Goal: Information Seeking & Learning: Learn about a topic

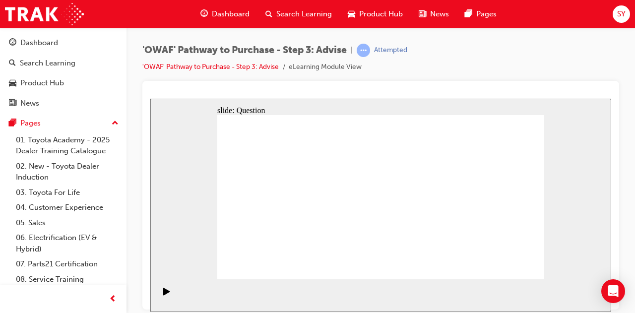
drag, startPoint x: 511, startPoint y: 230, endPoint x: 468, endPoint y: 215, distance: 45.6
drag, startPoint x: 481, startPoint y: 231, endPoint x: 276, endPoint y: 228, distance: 205.3
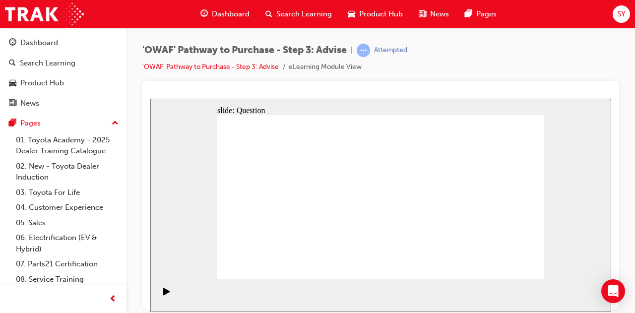
drag, startPoint x: 487, startPoint y: 237, endPoint x: 518, endPoint y: 237, distance: 30.7
drag, startPoint x: 501, startPoint y: 227, endPoint x: 521, endPoint y: 229, distance: 19.4
drag, startPoint x: 509, startPoint y: 237, endPoint x: 397, endPoint y: 226, distance: 112.2
drag, startPoint x: 490, startPoint y: 227, endPoint x: 296, endPoint y: 215, distance: 194.8
drag, startPoint x: 492, startPoint y: 224, endPoint x: 312, endPoint y: 205, distance: 181.0
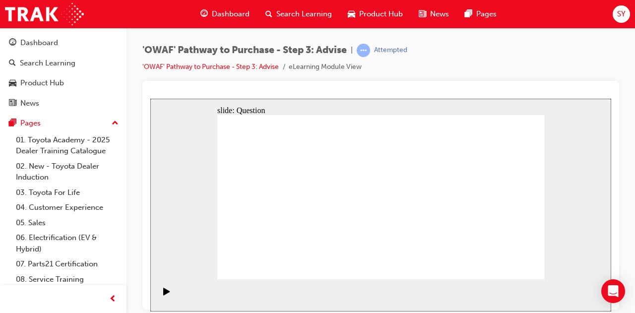
drag, startPoint x: 490, startPoint y: 231, endPoint x: 373, endPoint y: 221, distance: 117.4
drag, startPoint x: 490, startPoint y: 226, endPoint x: 307, endPoint y: 215, distance: 182.8
drag, startPoint x: 463, startPoint y: 225, endPoint x: 262, endPoint y: 215, distance: 201.1
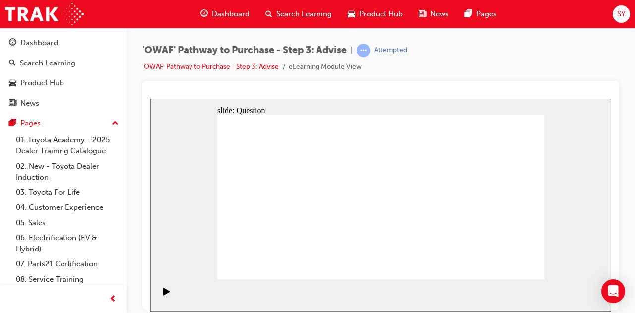
drag, startPoint x: 480, startPoint y: 230, endPoint x: 323, endPoint y: 206, distance: 158.1
drag, startPoint x: 498, startPoint y: 222, endPoint x: 300, endPoint y: 207, distance: 198.4
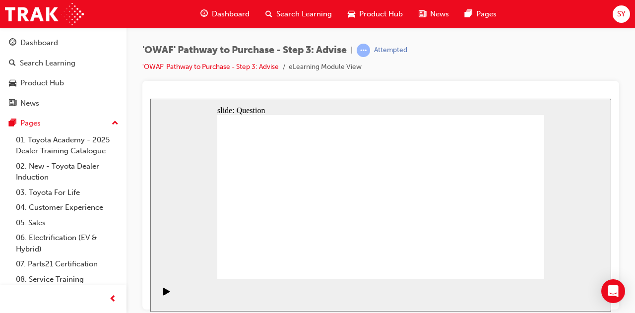
drag, startPoint x: 494, startPoint y: 229, endPoint x: 390, endPoint y: 229, distance: 104.1
drag, startPoint x: 483, startPoint y: 232, endPoint x: 386, endPoint y: 225, distance: 97.4
drag, startPoint x: 497, startPoint y: 233, endPoint x: 285, endPoint y: 228, distance: 212.3
drag, startPoint x: 479, startPoint y: 229, endPoint x: 273, endPoint y: 227, distance: 205.3
drag, startPoint x: 490, startPoint y: 227, endPoint x: 277, endPoint y: 210, distance: 213.9
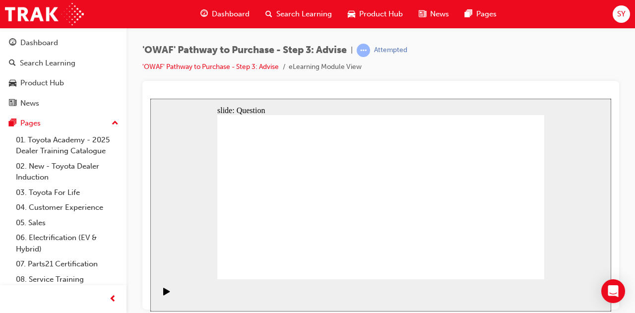
drag, startPoint x: 491, startPoint y: 225, endPoint x: 295, endPoint y: 220, distance: 196.9
drag, startPoint x: 320, startPoint y: 231, endPoint x: 402, endPoint y: 186, distance: 93.2
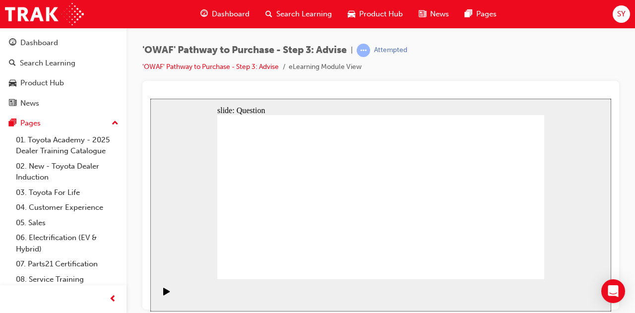
drag, startPoint x: 284, startPoint y: 179, endPoint x: 428, endPoint y: 200, distance: 146.4
drag, startPoint x: 280, startPoint y: 208, endPoint x: 424, endPoint y: 208, distance: 144.8
drag, startPoint x: 273, startPoint y: 232, endPoint x: 421, endPoint y: 208, distance: 150.2
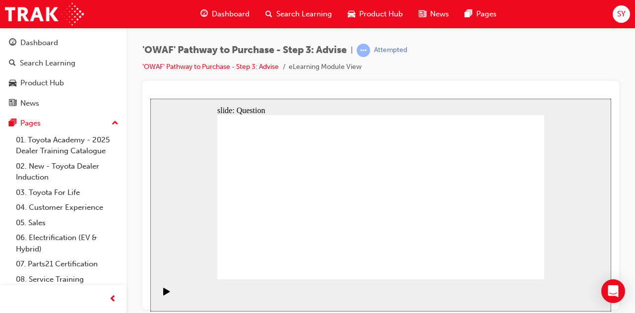
drag, startPoint x: 253, startPoint y: 183, endPoint x: 255, endPoint y: 178, distance: 6.3
drag, startPoint x: 381, startPoint y: 180, endPoint x: 248, endPoint y: 245, distance: 147.7
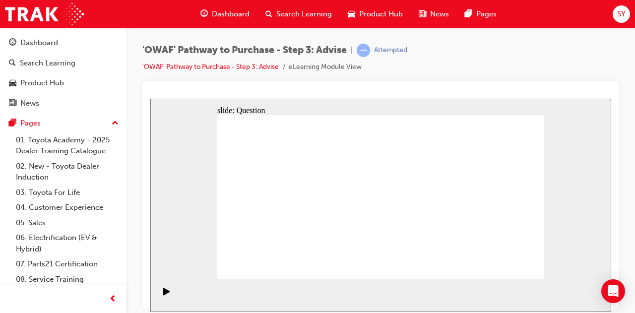
drag, startPoint x: 469, startPoint y: 183, endPoint x: 405, endPoint y: 246, distance: 89.4
drag, startPoint x: 519, startPoint y: 165, endPoint x: 355, endPoint y: 230, distance: 176.7
drag, startPoint x: 341, startPoint y: 180, endPoint x: 470, endPoint y: 171, distance: 129.2
drag, startPoint x: 249, startPoint y: 181, endPoint x: 447, endPoint y: 249, distance: 209.8
drag, startPoint x: 284, startPoint y: 180, endPoint x: 478, endPoint y: 242, distance: 203.7
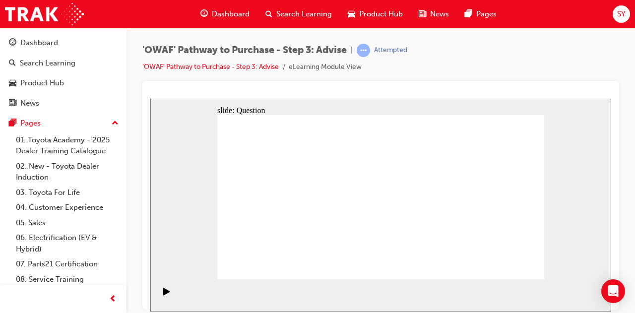
drag, startPoint x: 434, startPoint y: 183, endPoint x: 500, endPoint y: 251, distance: 95.0
drag, startPoint x: 356, startPoint y: 184, endPoint x: 381, endPoint y: 178, distance: 26.2
drag, startPoint x: 415, startPoint y: 182, endPoint x: 285, endPoint y: 239, distance: 141.4
drag, startPoint x: 415, startPoint y: 241, endPoint x: 384, endPoint y: 239, distance: 30.8
drag, startPoint x: 348, startPoint y: 187, endPoint x: 412, endPoint y: 247, distance: 87.4
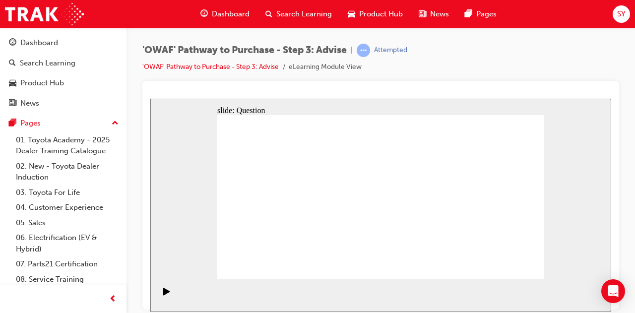
drag, startPoint x: 323, startPoint y: 184, endPoint x: 323, endPoint y: 246, distance: 62.5
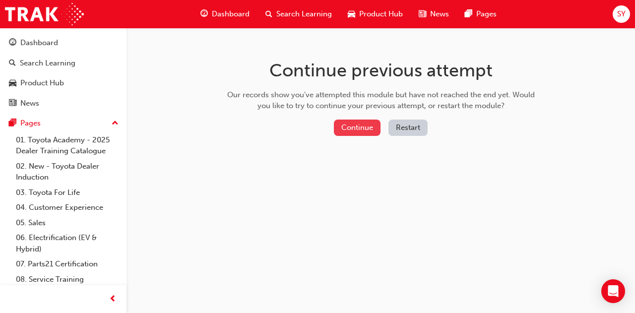
click at [357, 121] on button "Continue" at bounding box center [357, 128] width 47 height 16
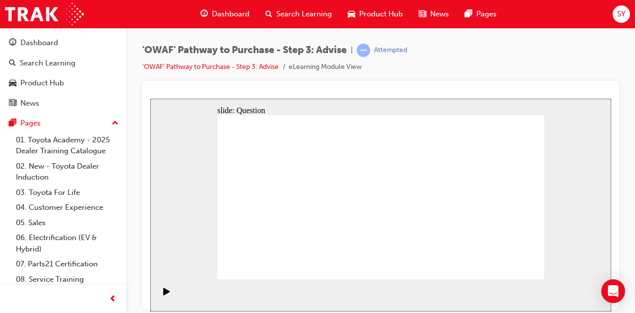
drag, startPoint x: 286, startPoint y: 250, endPoint x: 290, endPoint y: 222, distance: 29.0
drag, startPoint x: 383, startPoint y: 241, endPoint x: 301, endPoint y: 180, distance: 102.1
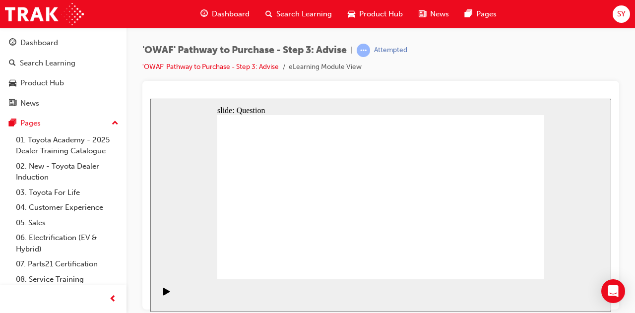
drag, startPoint x: 467, startPoint y: 251, endPoint x: 282, endPoint y: 207, distance: 190.5
drag, startPoint x: 328, startPoint y: 227, endPoint x: 370, endPoint y: 176, distance: 66.5
drag, startPoint x: 387, startPoint y: 227, endPoint x: 297, endPoint y: 194, distance: 95.5
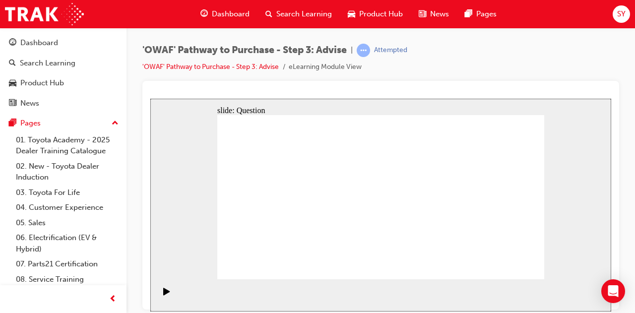
drag, startPoint x: 452, startPoint y: 230, endPoint x: 451, endPoint y: 193, distance: 36.2
drag, startPoint x: 364, startPoint y: 171, endPoint x: 322, endPoint y: 238, distance: 79.3
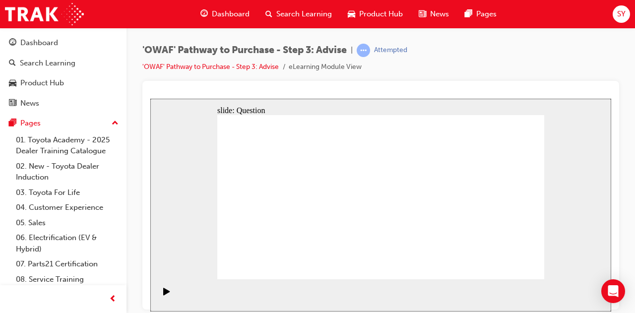
drag, startPoint x: 350, startPoint y: 173, endPoint x: 336, endPoint y: 217, distance: 45.9
drag, startPoint x: 350, startPoint y: 178, endPoint x: 319, endPoint y: 233, distance: 63.0
drag, startPoint x: 322, startPoint y: 250, endPoint x: 356, endPoint y: 189, distance: 69.0
drag, startPoint x: 303, startPoint y: 195, endPoint x: 337, endPoint y: 248, distance: 62.7
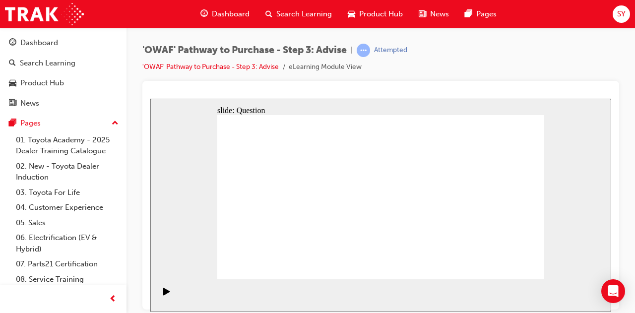
drag, startPoint x: 400, startPoint y: 243, endPoint x: 305, endPoint y: 192, distance: 106.9
drag, startPoint x: 426, startPoint y: 198, endPoint x: 390, endPoint y: 256, distance: 68.0
drag, startPoint x: 431, startPoint y: 226, endPoint x: 429, endPoint y: 190, distance: 36.2
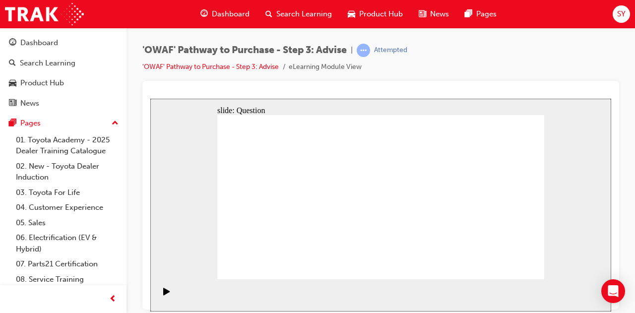
drag, startPoint x: 422, startPoint y: 208, endPoint x: 392, endPoint y: 213, distance: 30.2
drag, startPoint x: 487, startPoint y: 224, endPoint x: 286, endPoint y: 231, distance: 201.4
drag, startPoint x: 506, startPoint y: 225, endPoint x: 433, endPoint y: 239, distance: 73.7
drag, startPoint x: 501, startPoint y: 230, endPoint x: 392, endPoint y: 230, distance: 109.6
drag, startPoint x: 502, startPoint y: 230, endPoint x: 388, endPoint y: 226, distance: 113.6
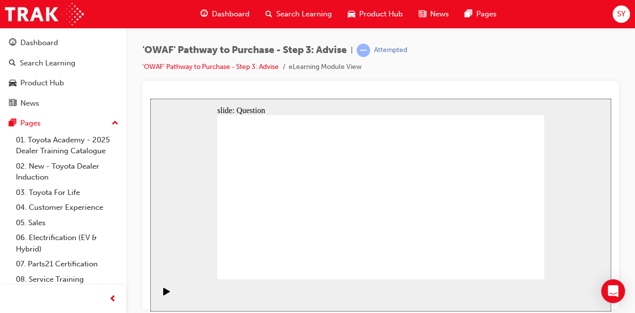
drag, startPoint x: 501, startPoint y: 228, endPoint x: 297, endPoint y: 233, distance: 203.9
drag, startPoint x: 499, startPoint y: 223, endPoint x: 268, endPoint y: 218, distance: 231.1
drag, startPoint x: 495, startPoint y: 224, endPoint x: 294, endPoint y: 218, distance: 201.4
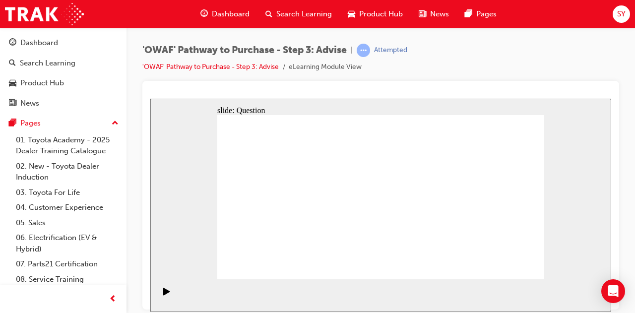
drag, startPoint x: 273, startPoint y: 182, endPoint x: 278, endPoint y: 180, distance: 5.8
drag, startPoint x: 315, startPoint y: 180, endPoint x: 396, endPoint y: 231, distance: 95.2
drag, startPoint x: 398, startPoint y: 181, endPoint x: 325, endPoint y: 175, distance: 73.1
drag, startPoint x: 281, startPoint y: 179, endPoint x: 398, endPoint y: 185, distance: 117.7
drag, startPoint x: 312, startPoint y: 199, endPoint x: 402, endPoint y: 204, distance: 89.9
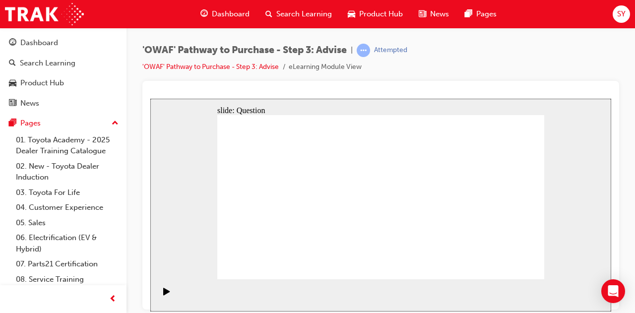
drag, startPoint x: 315, startPoint y: 208, endPoint x: 320, endPoint y: 207, distance: 5.0
drag, startPoint x: 329, startPoint y: 224, endPoint x: 402, endPoint y: 207, distance: 74.3
drag, startPoint x: 274, startPoint y: 226, endPoint x: 397, endPoint y: 204, distance: 124.9
drag, startPoint x: 304, startPoint y: 201, endPoint x: 412, endPoint y: 203, distance: 107.1
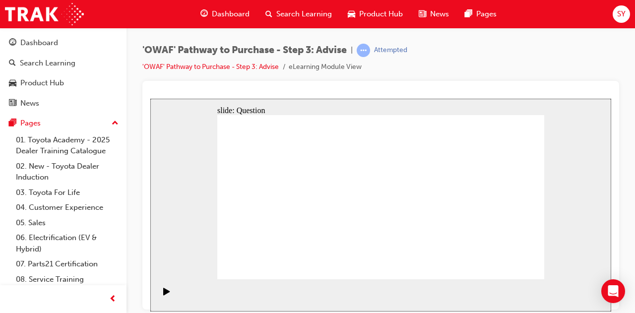
drag, startPoint x: 387, startPoint y: 185, endPoint x: 256, endPoint y: 250, distance: 146.6
drag, startPoint x: 477, startPoint y: 189, endPoint x: 340, endPoint y: 222, distance: 140.7
drag, startPoint x: 452, startPoint y: 182, endPoint x: 325, endPoint y: 248, distance: 143.1
drag, startPoint x: 286, startPoint y: 181, endPoint x: 444, endPoint y: 247, distance: 171.7
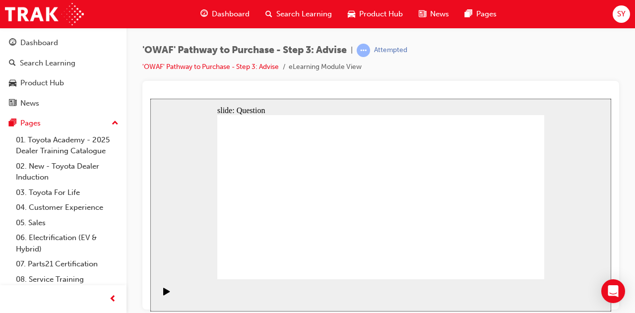
drag, startPoint x: 258, startPoint y: 182, endPoint x: 281, endPoint y: 171, distance: 25.5
drag, startPoint x: 443, startPoint y: 237, endPoint x: 444, endPoint y: 175, distance: 61.5
drag, startPoint x: 265, startPoint y: 184, endPoint x: 383, endPoint y: 247, distance: 133.5
drag, startPoint x: 481, startPoint y: 185, endPoint x: 486, endPoint y: 189, distance: 7.0
drag, startPoint x: 405, startPoint y: 175, endPoint x: 380, endPoint y: 179, distance: 25.6
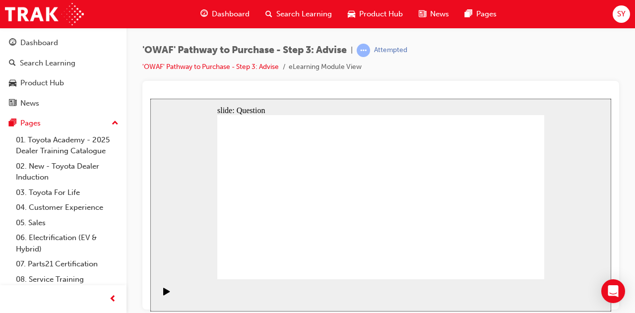
drag, startPoint x: 362, startPoint y: 180, endPoint x: 415, endPoint y: 243, distance: 82.0
drag, startPoint x: 412, startPoint y: 187, endPoint x: 282, endPoint y: 253, distance: 145.3
drag, startPoint x: 302, startPoint y: 181, endPoint x: 496, endPoint y: 239, distance: 201.9
drag, startPoint x: 288, startPoint y: 181, endPoint x: 483, endPoint y: 240, distance: 204.2
drag, startPoint x: 486, startPoint y: 178, endPoint x: 457, endPoint y: 242, distance: 71.0
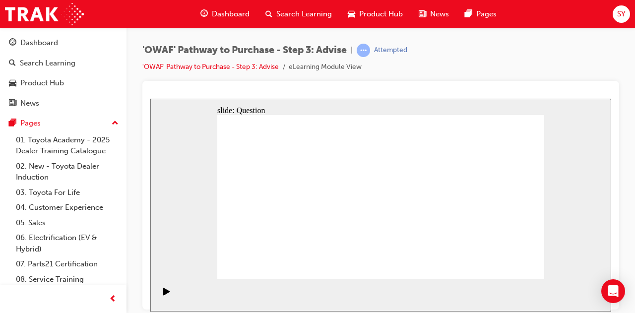
drag, startPoint x: 442, startPoint y: 238, endPoint x: 471, endPoint y: 169, distance: 75.0
drag, startPoint x: 479, startPoint y: 238, endPoint x: 440, endPoint y: 241, distance: 39.3
drag, startPoint x: 412, startPoint y: 242, endPoint x: 396, endPoint y: 165, distance: 78.5
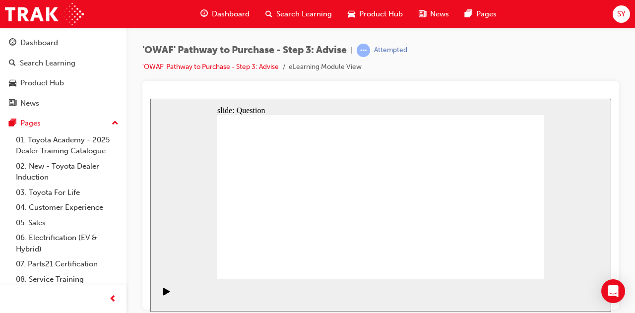
drag, startPoint x: 348, startPoint y: 174, endPoint x: 481, endPoint y: 239, distance: 147.3
drag, startPoint x: 475, startPoint y: 182, endPoint x: 413, endPoint y: 247, distance: 89.8
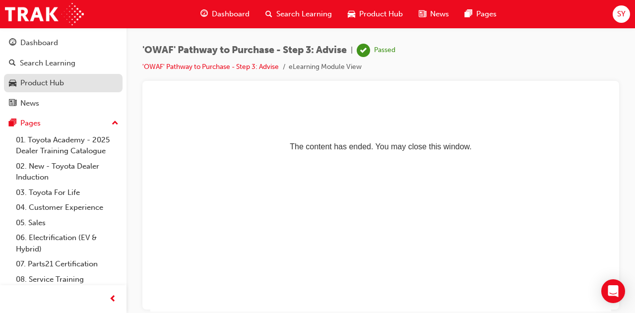
click at [64, 75] on link "Product Hub" at bounding box center [63, 83] width 119 height 18
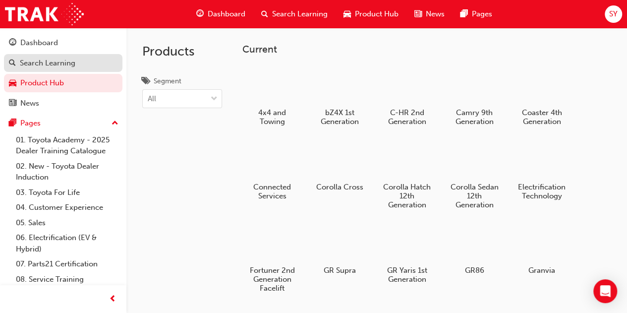
click at [64, 61] on div "Search Learning" at bounding box center [48, 63] width 56 height 11
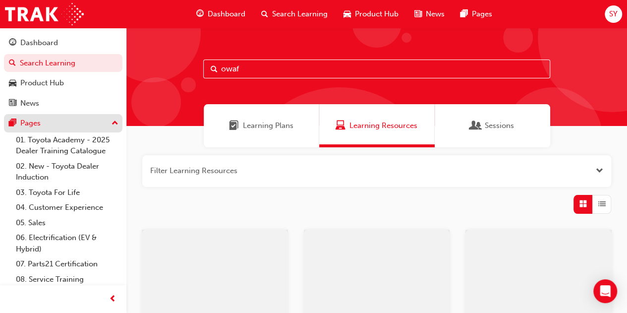
click at [53, 117] on div "Pages" at bounding box center [63, 123] width 109 height 12
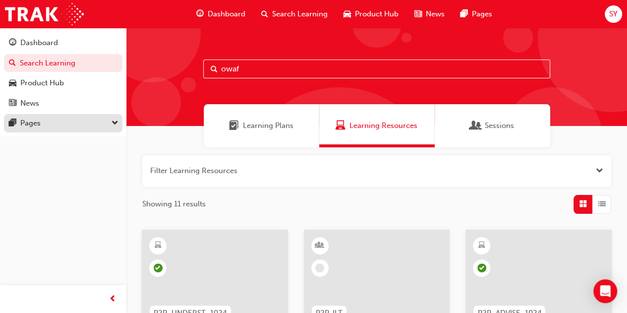
click at [53, 117] on div "Pages" at bounding box center [63, 123] width 109 height 12
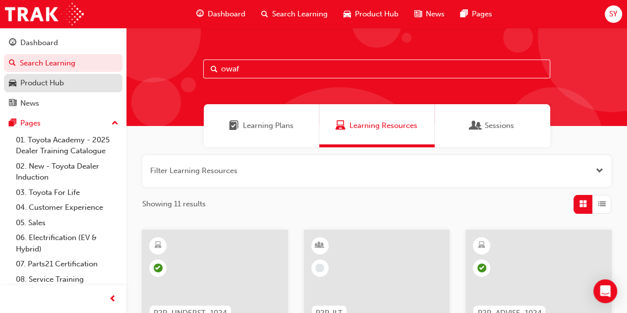
click at [53, 90] on link "Product Hub" at bounding box center [63, 83] width 119 height 18
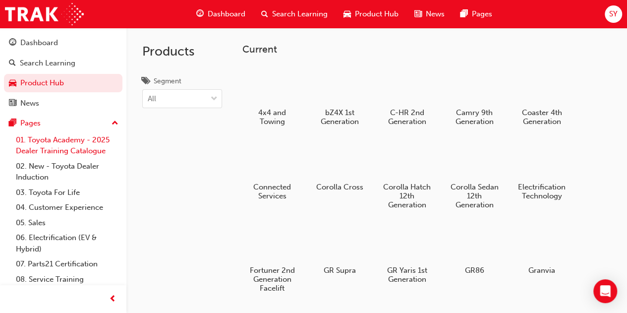
click at [58, 144] on link "01. Toyota Academy - 2025 Dealer Training Catalogue" at bounding box center [67, 145] width 111 height 26
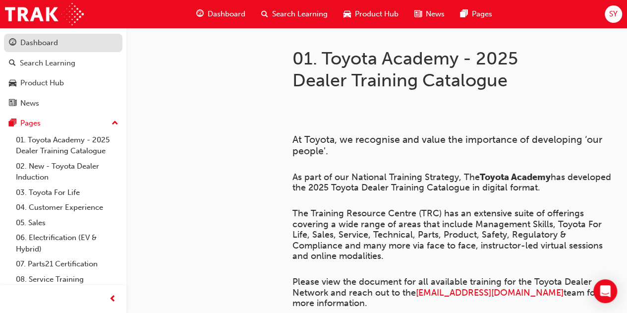
click at [32, 45] on div "Dashboard" at bounding box center [39, 42] width 38 height 11
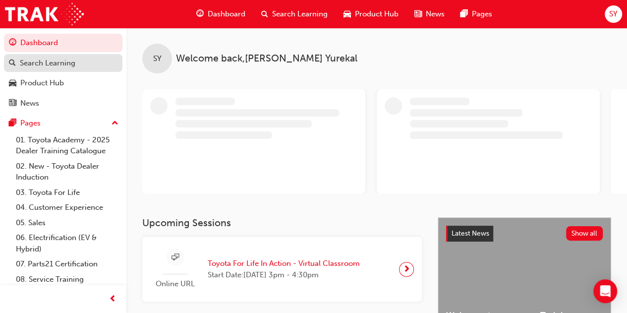
click at [43, 64] on div "Search Learning" at bounding box center [48, 63] width 56 height 11
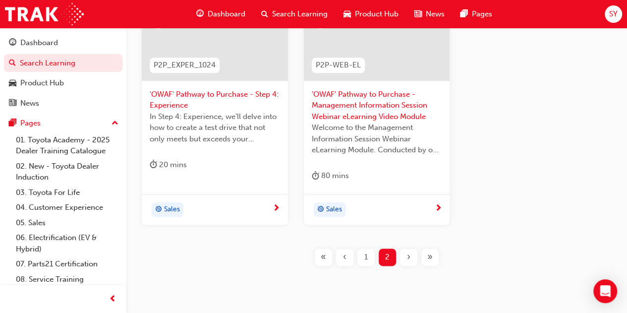
scroll to position [528, 0]
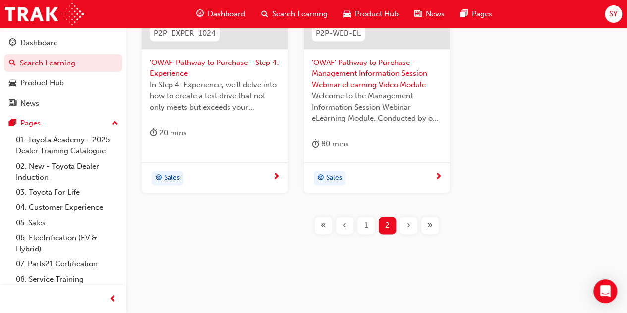
click at [368, 225] on div "1" at bounding box center [366, 225] width 17 height 17
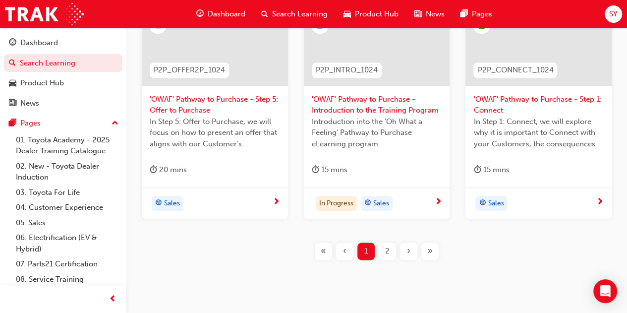
scroll to position [516, 0]
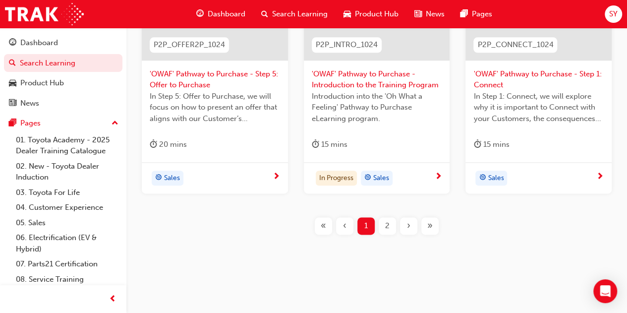
click at [404, 222] on div "›" at bounding box center [408, 225] width 17 height 17
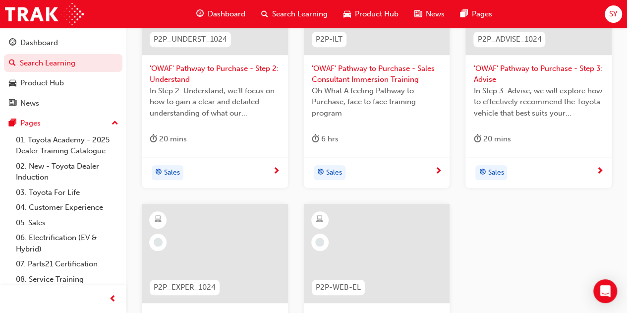
scroll to position [219, 0]
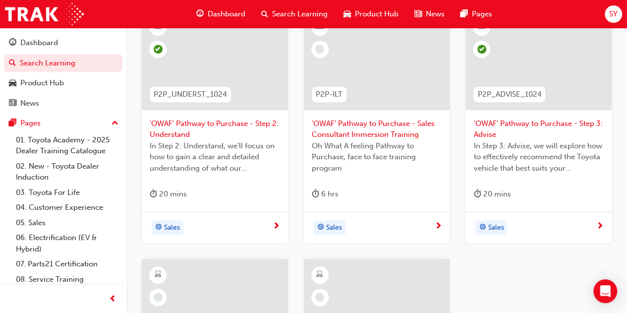
click at [532, 125] on span "'OWAF' Pathway to Purchase - Step 3: Advise" at bounding box center [539, 129] width 130 height 22
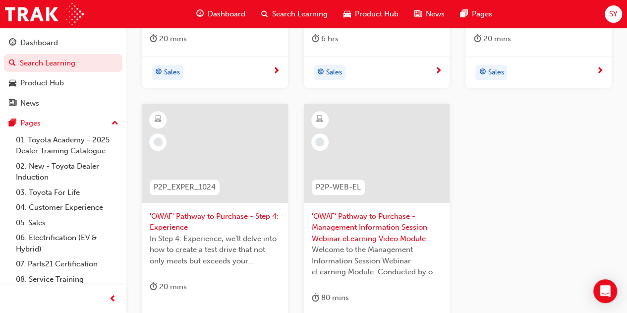
scroll to position [417, 0]
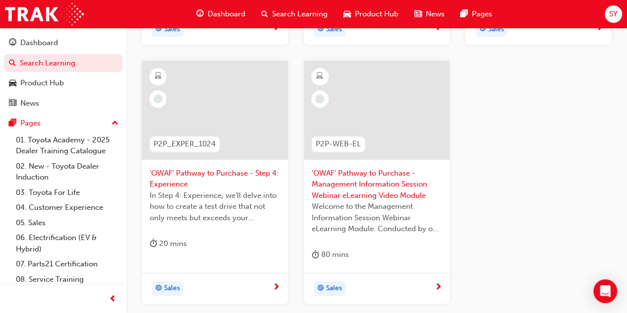
click at [220, 165] on div at bounding box center [215, 117] width 130 height 99
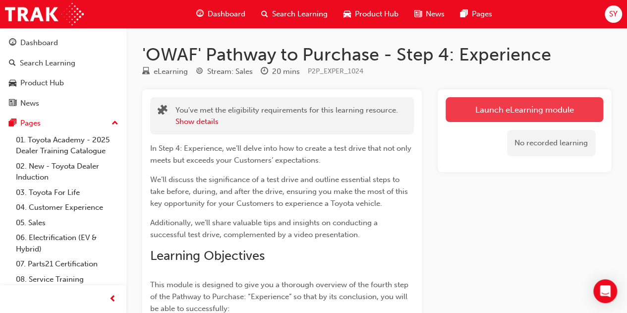
click at [542, 113] on link "Launch eLearning module" at bounding box center [525, 109] width 158 height 25
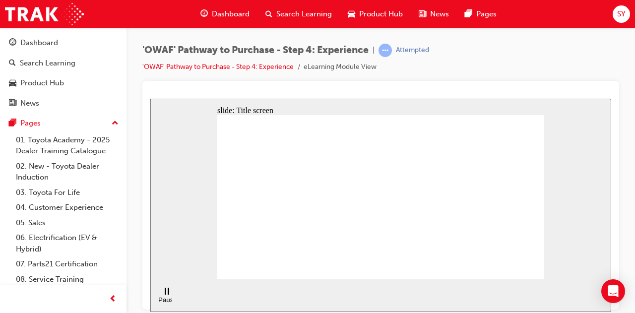
click at [522, 63] on div "'OWAF' Pathway to Purchase - Step 4: Experience | Attempted 'OWAF' Pathway to P…" at bounding box center [380, 62] width 477 height 37
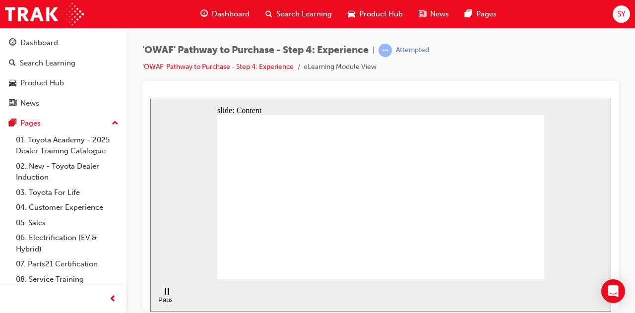
drag, startPoint x: 316, startPoint y: 208, endPoint x: 317, endPoint y: 214, distance: 6.5
drag, startPoint x: 318, startPoint y: 252, endPoint x: 375, endPoint y: 277, distance: 62.2
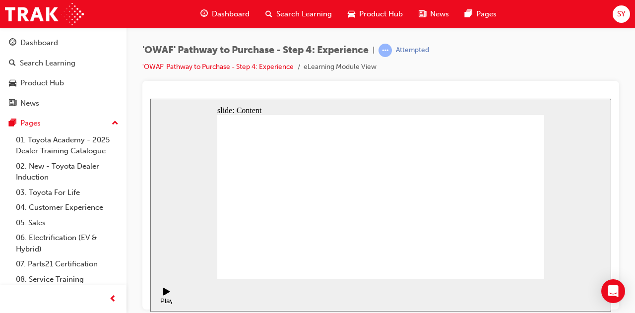
drag, startPoint x: 244, startPoint y: 193, endPoint x: 114, endPoint y: 160, distance: 135.2
click at [150, 160] on html "slide: Content Build rapport C A R E Value Chain C A P S Features, Functions & …" at bounding box center [380, 204] width 461 height 213
click at [58, 163] on link "02. New - Toyota Dealer Induction" at bounding box center [67, 172] width 111 height 26
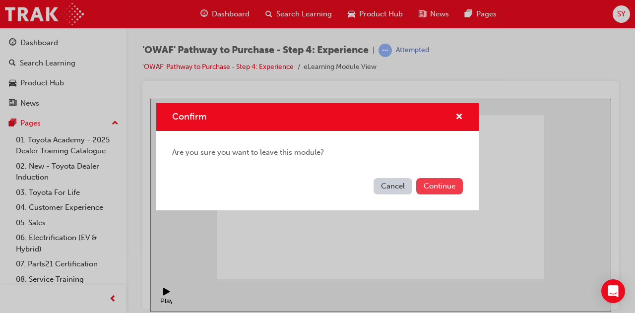
click at [439, 185] on button "Continue" at bounding box center [439, 186] width 47 height 16
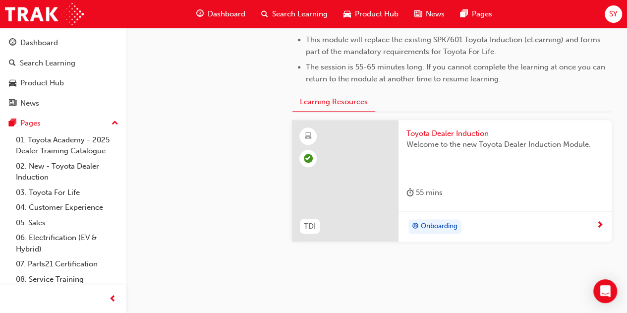
scroll to position [533, 0]
click at [600, 225] on span "next-icon" at bounding box center [600, 225] width 7 height 9
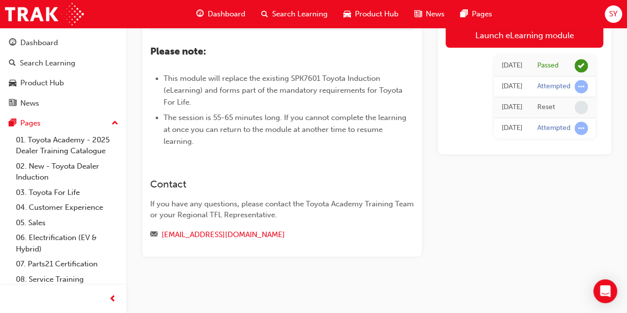
scroll to position [404, 0]
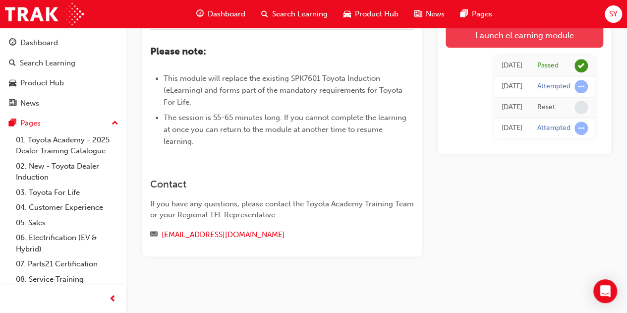
click at [507, 32] on link "Launch eLearning module" at bounding box center [525, 35] width 158 height 25
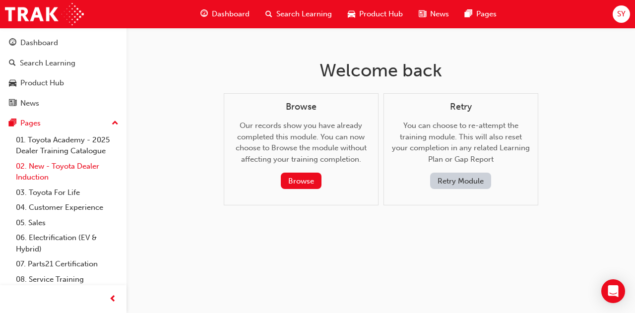
click at [48, 169] on link "02. New - Toyota Dealer Induction" at bounding box center [67, 172] width 111 height 26
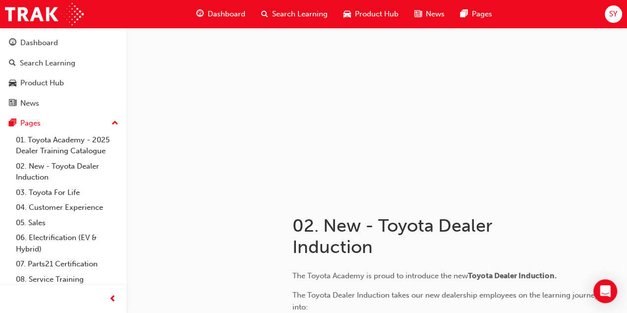
click at [224, 13] on span "Dashboard" at bounding box center [227, 13] width 38 height 11
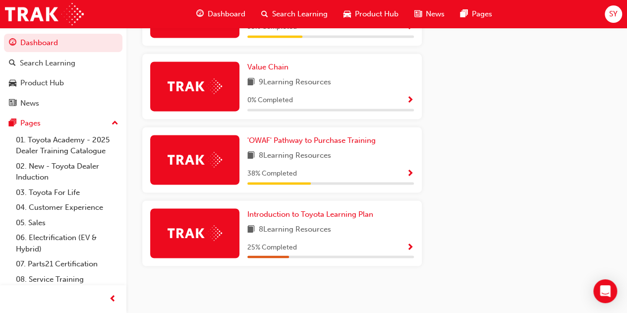
scroll to position [761, 0]
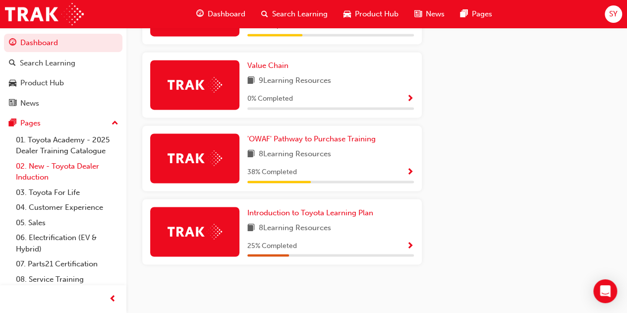
click at [46, 169] on link "02. New - Toyota Dealer Induction" at bounding box center [67, 172] width 111 height 26
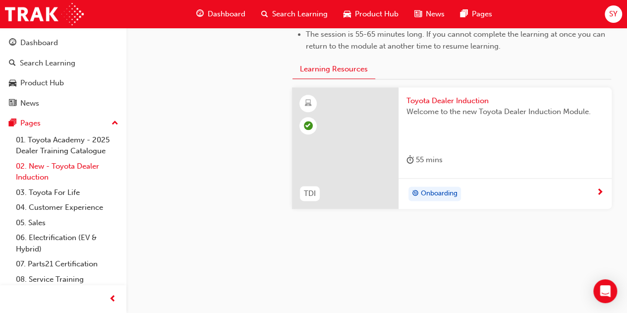
scroll to position [564, 0]
click at [424, 101] on span "Toyota Dealer Induction" at bounding box center [505, 102] width 197 height 11
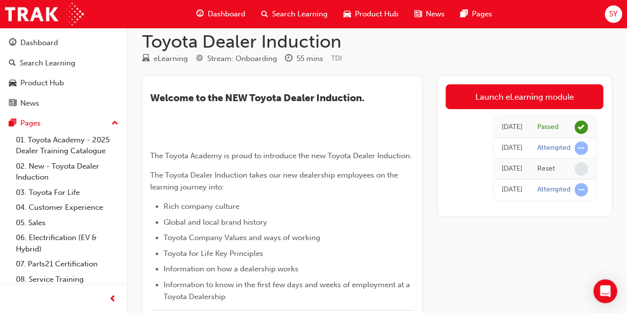
scroll to position [14, 0]
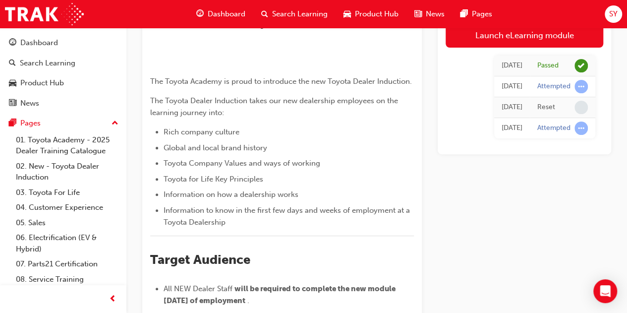
scroll to position [0, 0]
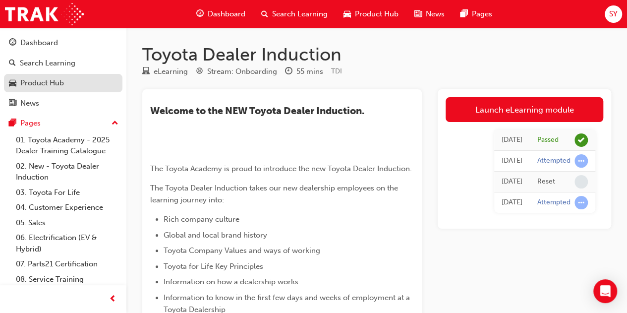
click at [42, 81] on div "Product Hub" at bounding box center [42, 82] width 44 height 11
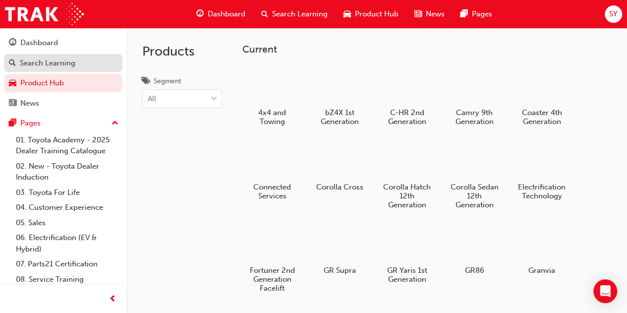
click at [50, 66] on div "Search Learning" at bounding box center [48, 63] width 56 height 11
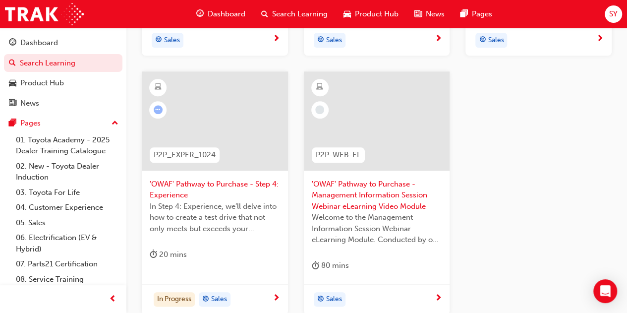
scroll to position [408, 0]
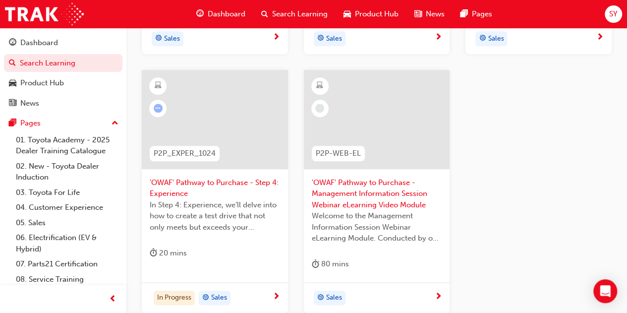
click at [232, 184] on span "'OWAF' Pathway to Purchase - Step 4: Experience" at bounding box center [215, 188] width 130 height 22
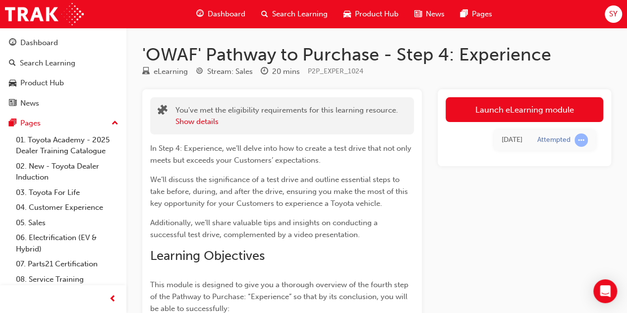
scroll to position [1, 0]
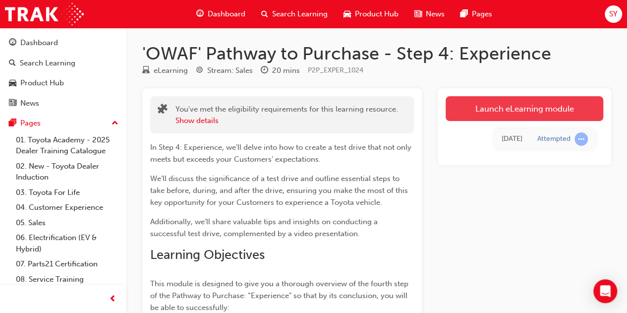
click at [507, 100] on link "Launch eLearning module" at bounding box center [525, 108] width 158 height 25
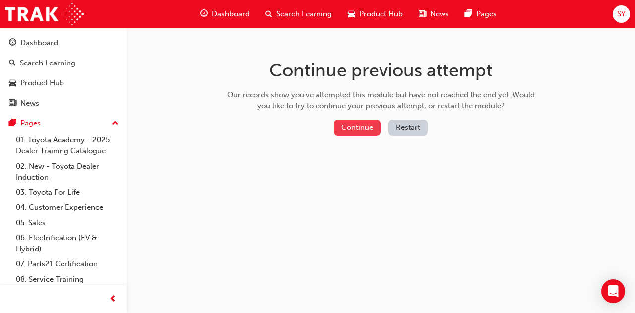
click at [378, 128] on button "Continue" at bounding box center [357, 128] width 47 height 16
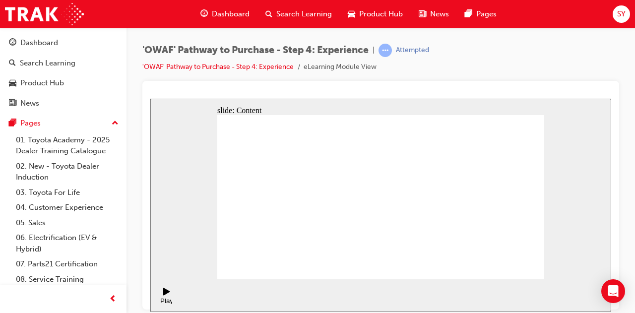
click at [41, 19] on img at bounding box center [44, 14] width 79 height 22
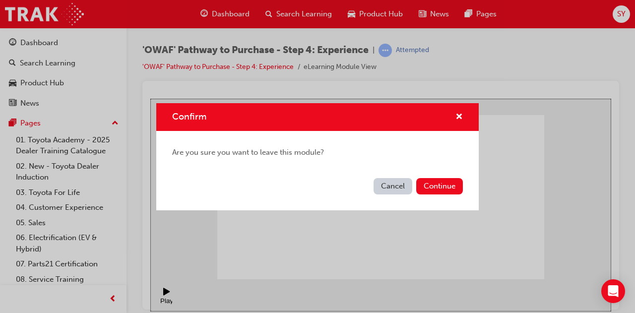
drag, startPoint x: 381, startPoint y: 185, endPoint x: 233, endPoint y: 86, distance: 178.8
click at [381, 185] on button "Cancel" at bounding box center [392, 186] width 39 height 16
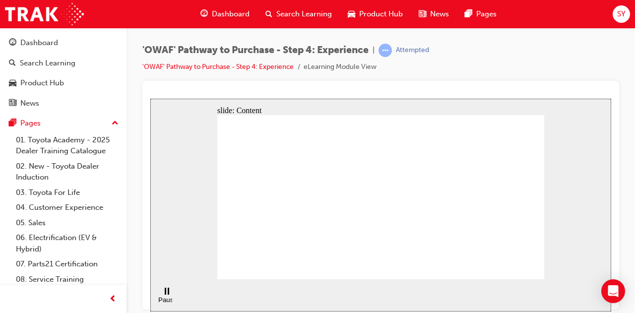
drag, startPoint x: 495, startPoint y: 142, endPoint x: 495, endPoint y: 148, distance: 6.0
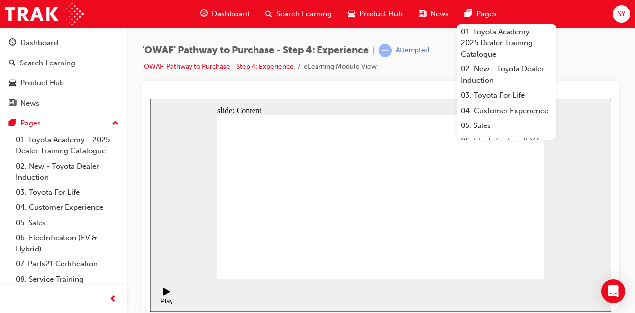
click at [424, 77] on div "'OWAF' Pathway to Purchase - Step 4: Experience | Attempted 'OWAF' Pathway to P…" at bounding box center [380, 62] width 477 height 37
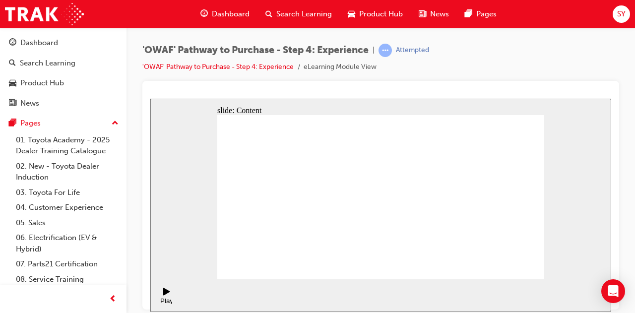
drag, startPoint x: 399, startPoint y: 200, endPoint x: 404, endPoint y: 165, distance: 35.5
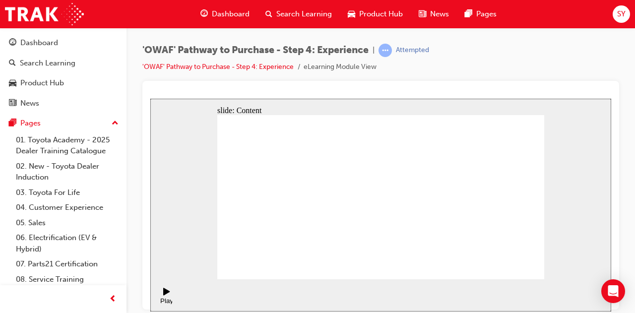
drag, startPoint x: 448, startPoint y: 241, endPoint x: 459, endPoint y: 230, distance: 15.4
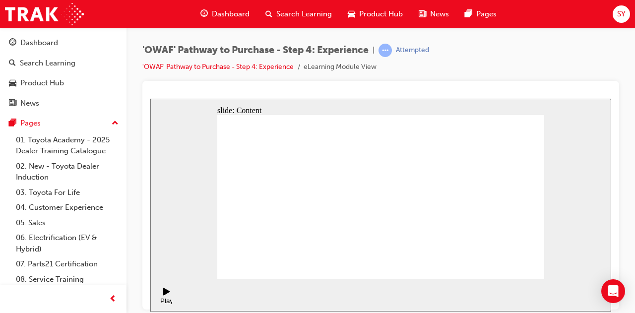
drag, startPoint x: 342, startPoint y: 188, endPoint x: 342, endPoint y: 241, distance: 52.6
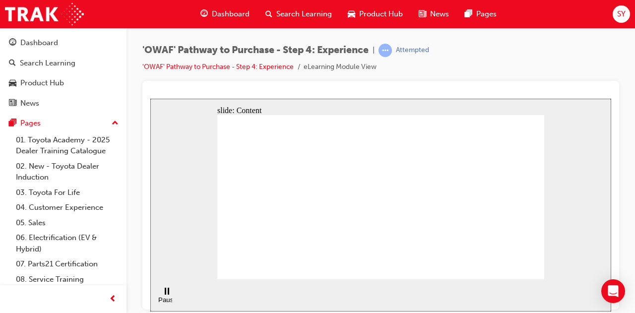
drag, startPoint x: 491, startPoint y: 210, endPoint x: 491, endPoint y: 218, distance: 7.4
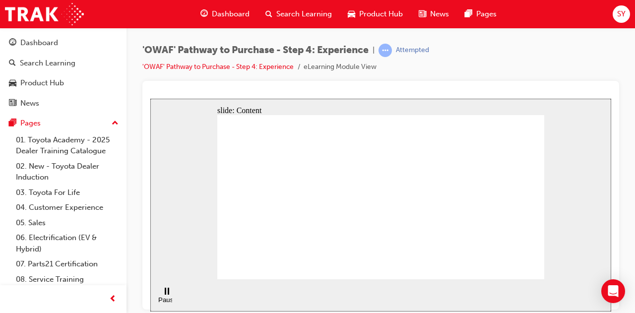
drag, startPoint x: 513, startPoint y: 180, endPoint x: 509, endPoint y: 187, distance: 8.9
